Goal: Find specific page/section: Find specific page/section

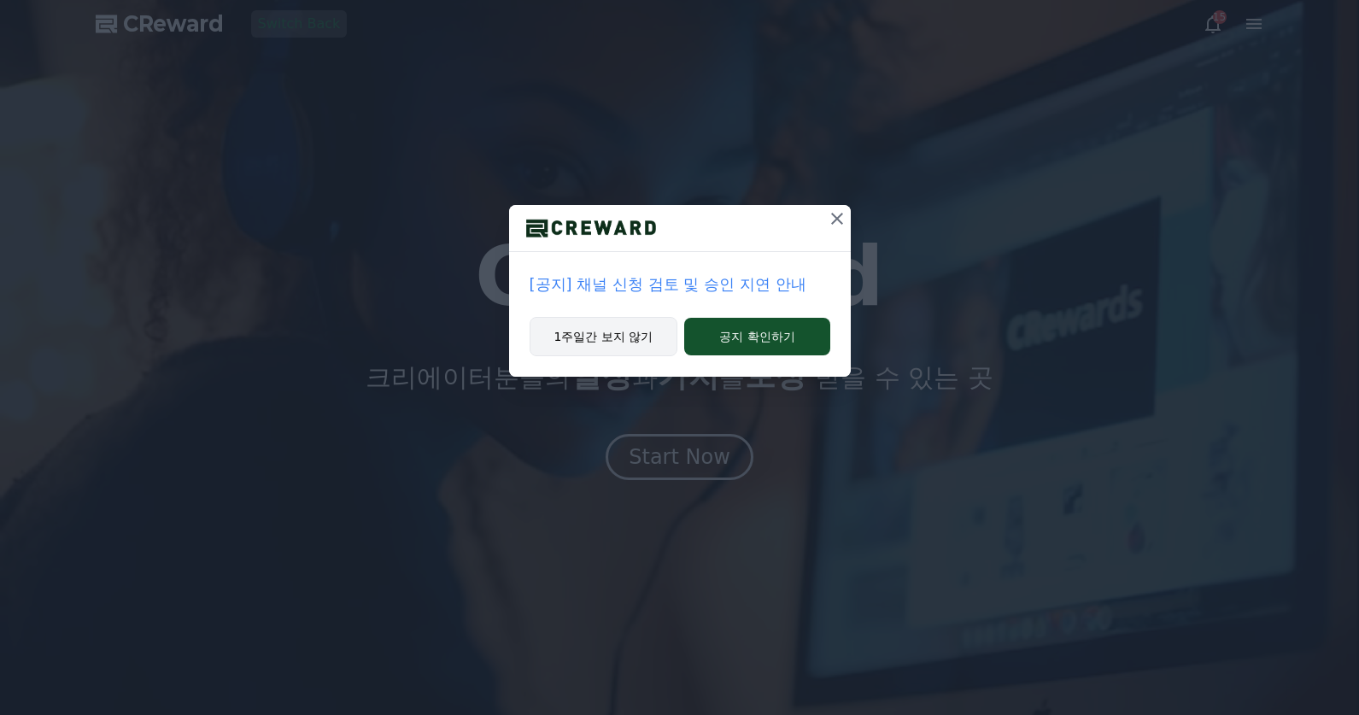
click at [622, 341] on button "1주일간 보지 않기" at bounding box center [604, 336] width 149 height 39
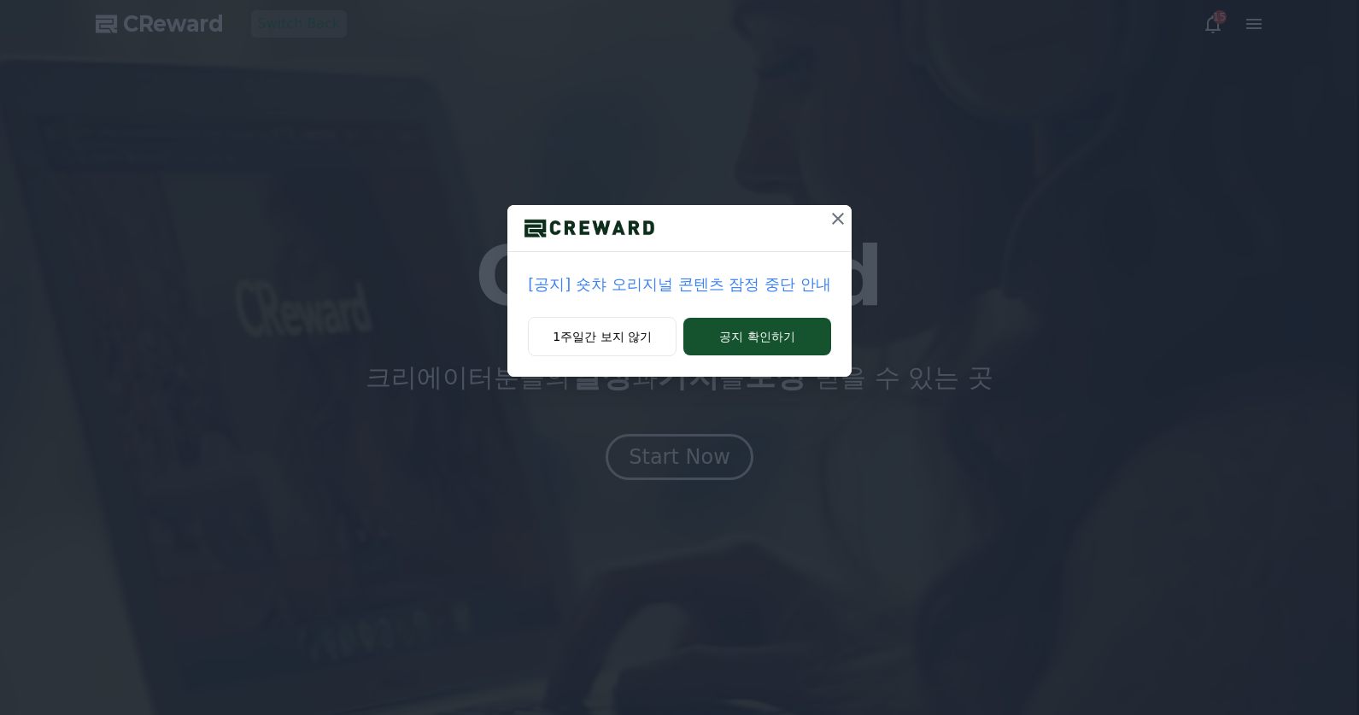
click at [672, 452] on div "[공지] 숏챠 오리지널 콘텐츠 잠정 중단 안내 1주일간 보지 않기 공지 확인하기" at bounding box center [679, 357] width 1359 height 715
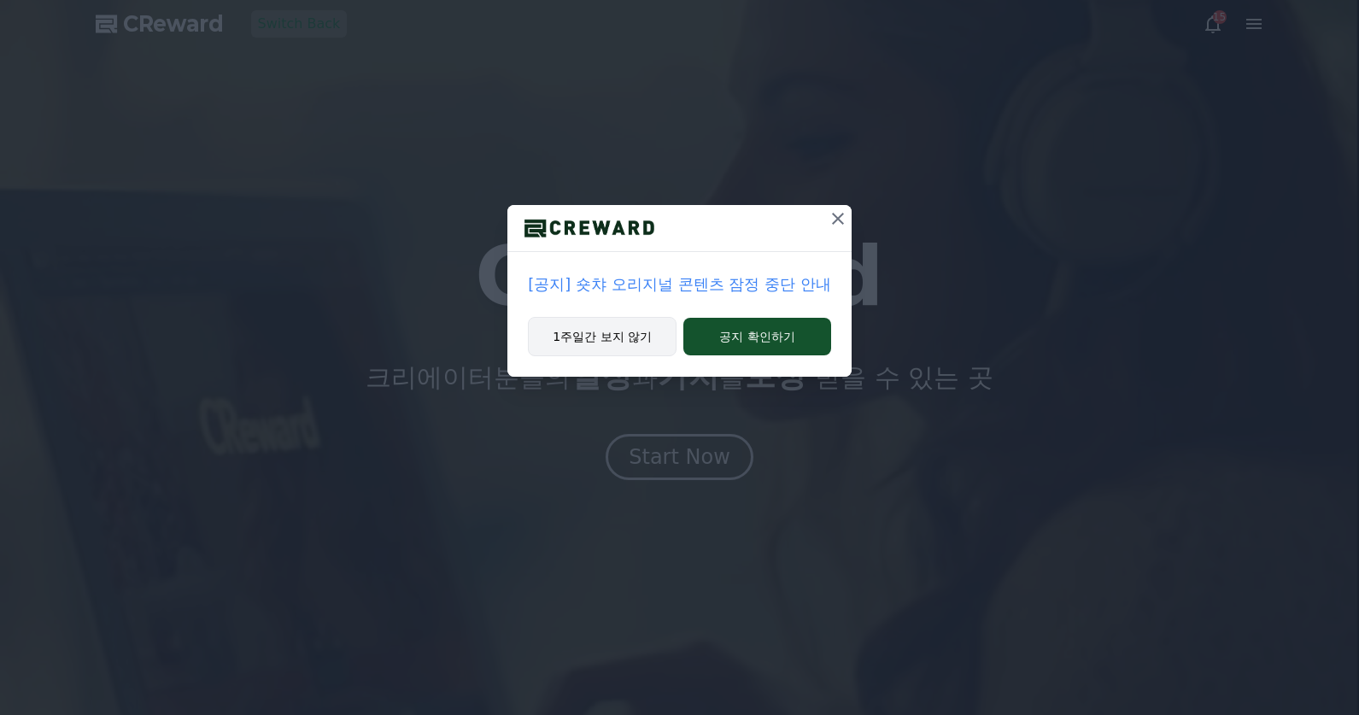
click at [614, 335] on button "1주일간 보지 않기" at bounding box center [602, 336] width 149 height 39
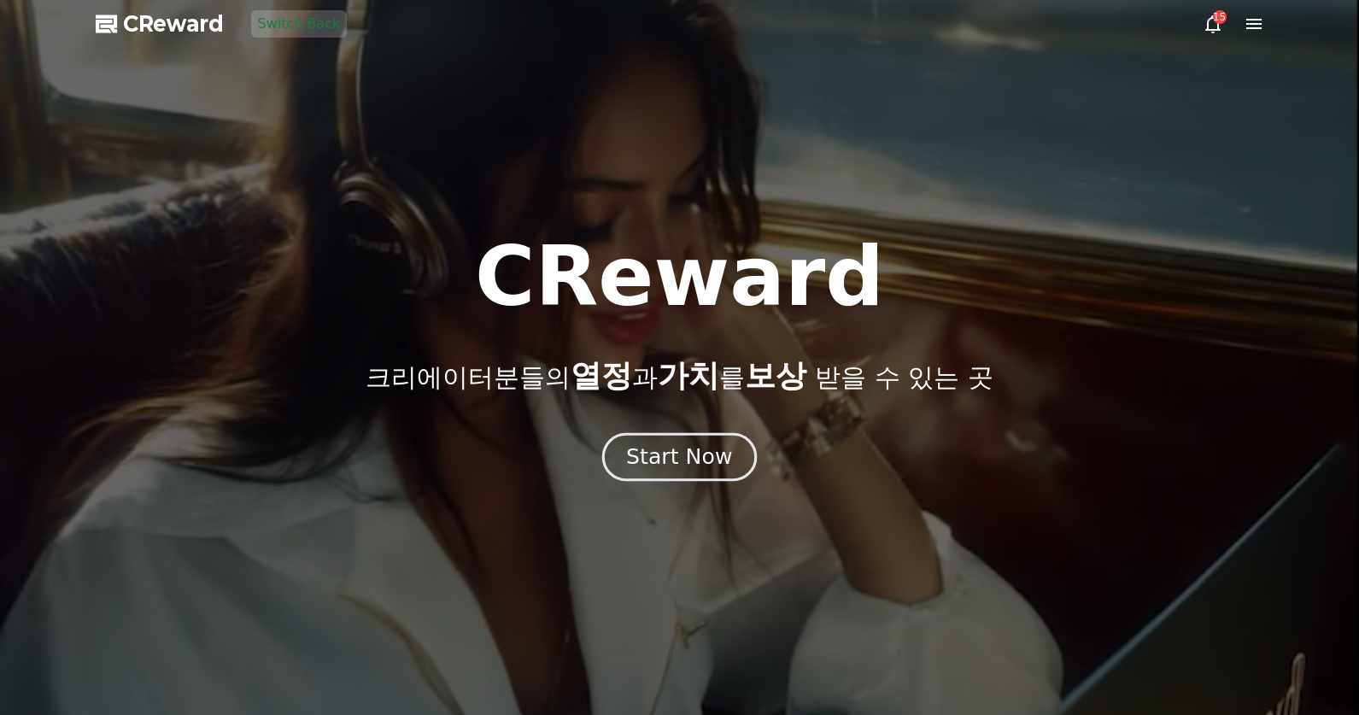
click at [666, 445] on div "Start Now" at bounding box center [679, 457] width 106 height 29
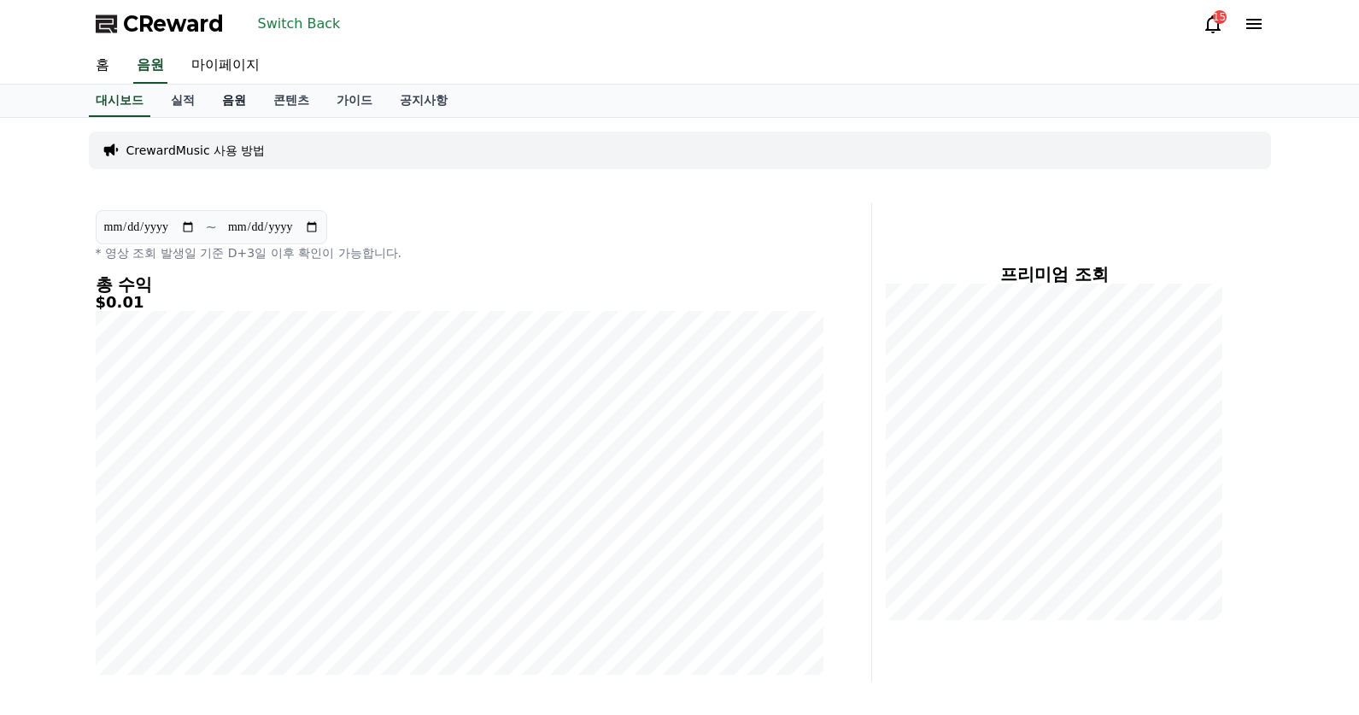
click at [242, 102] on link "음원" at bounding box center [233, 101] width 51 height 32
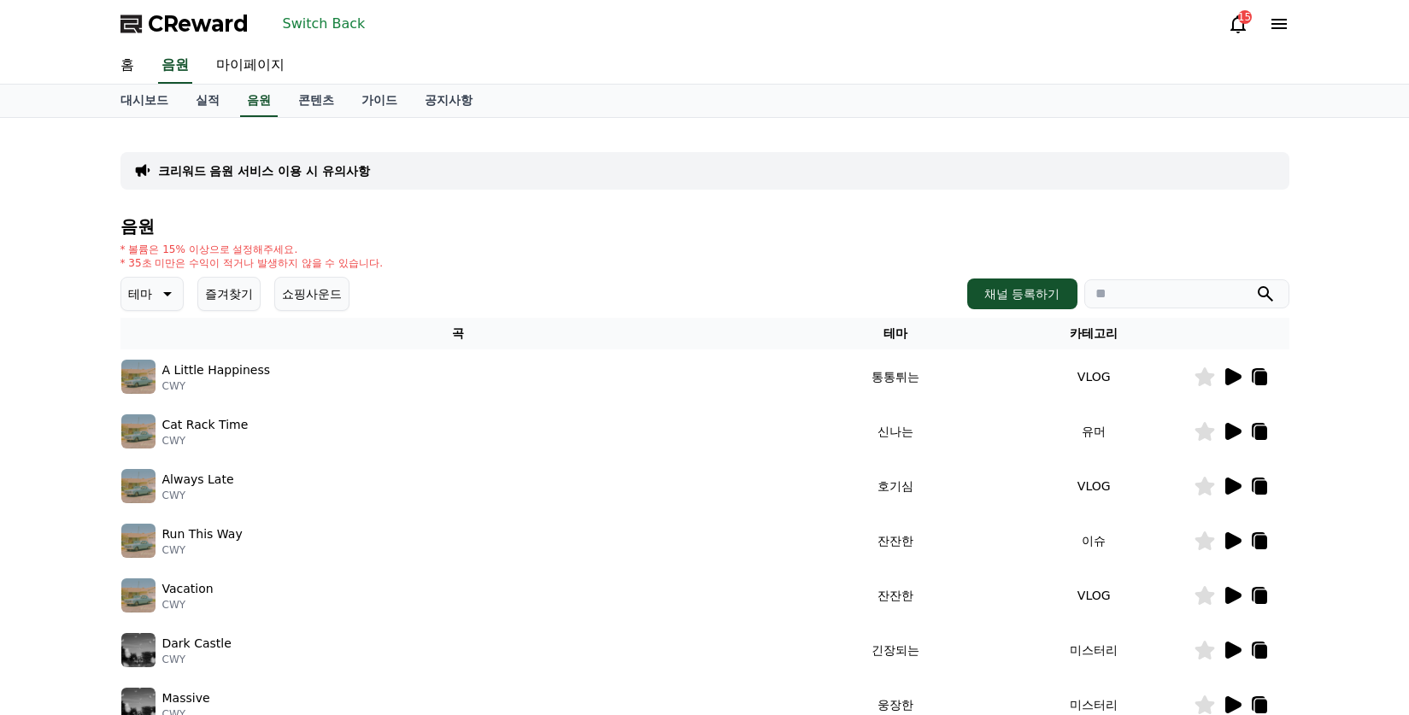
click at [306, 25] on button "Switch Back" at bounding box center [324, 23] width 97 height 27
